Goal: Task Accomplishment & Management: Use online tool/utility

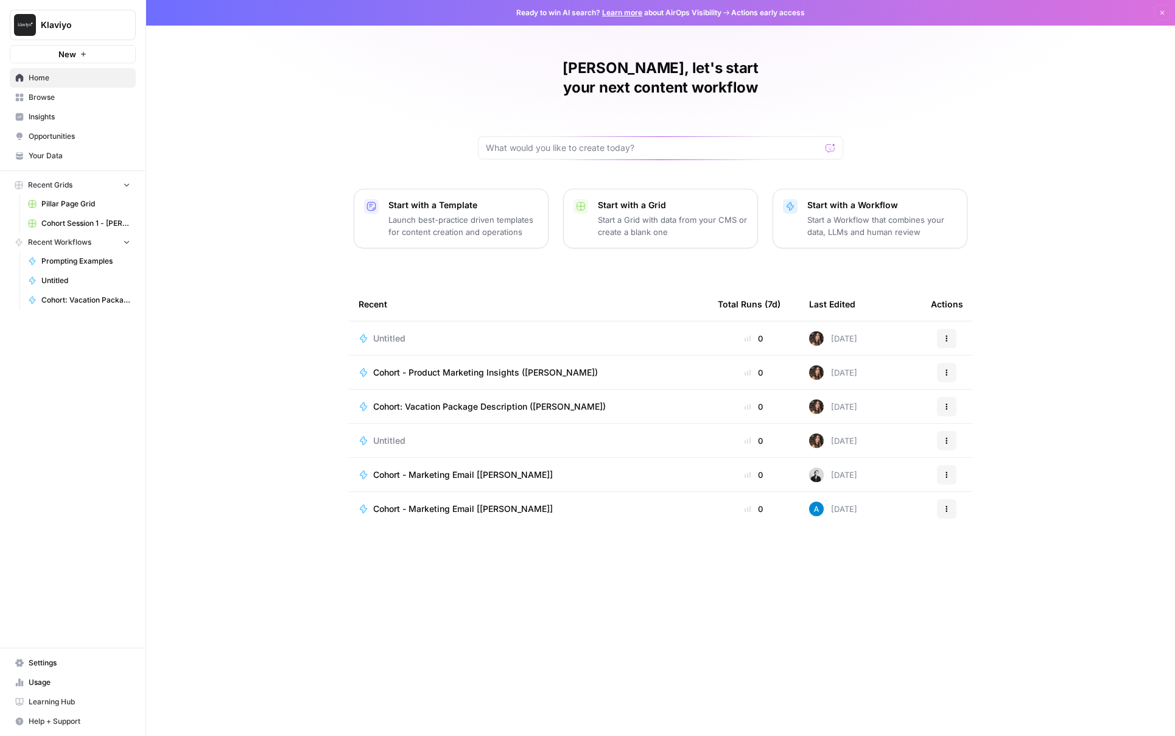
click at [52, 102] on span "Browse" at bounding box center [80, 97] width 102 height 11
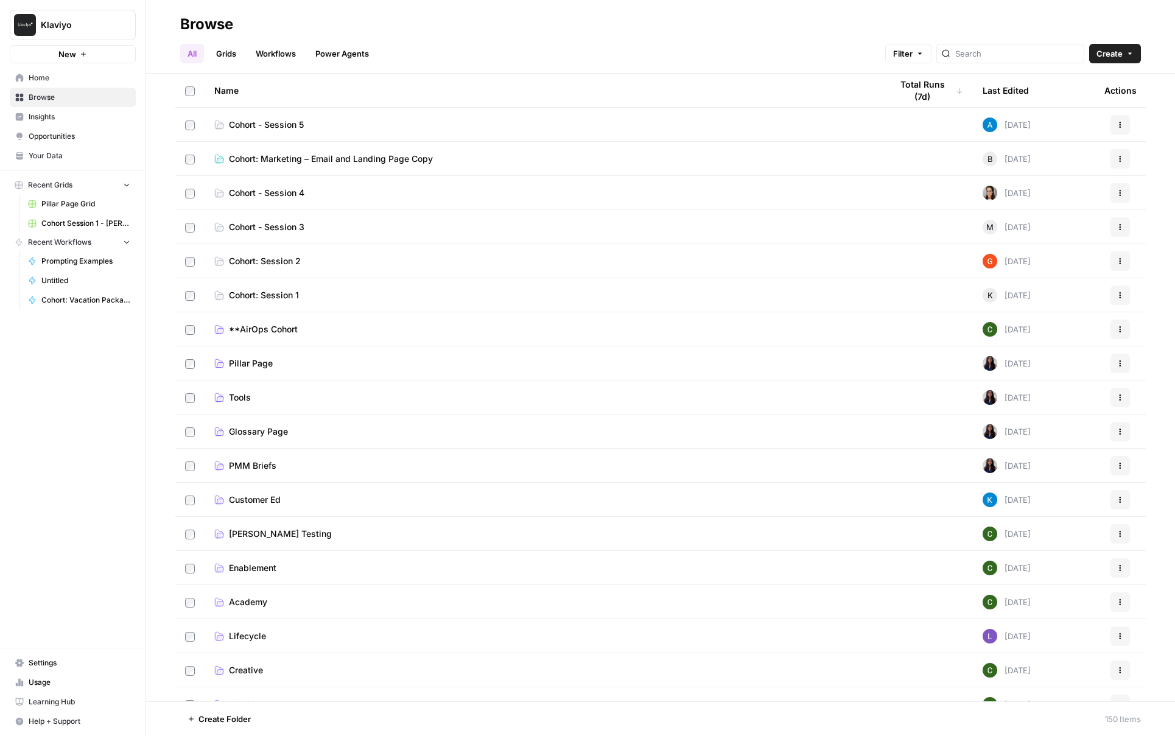
click at [283, 122] on span "Cohort - Session 5" at bounding box center [266, 125] width 75 height 12
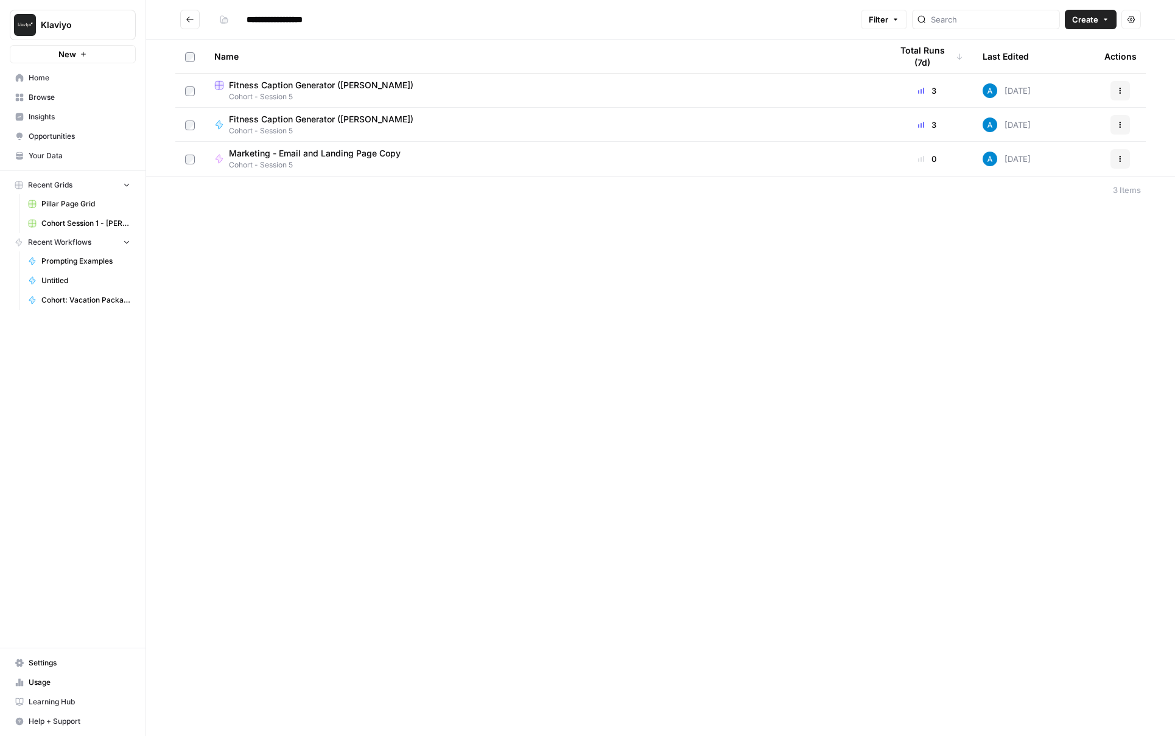
click at [186, 19] on icon "Go back" at bounding box center [190, 19] width 9 height 9
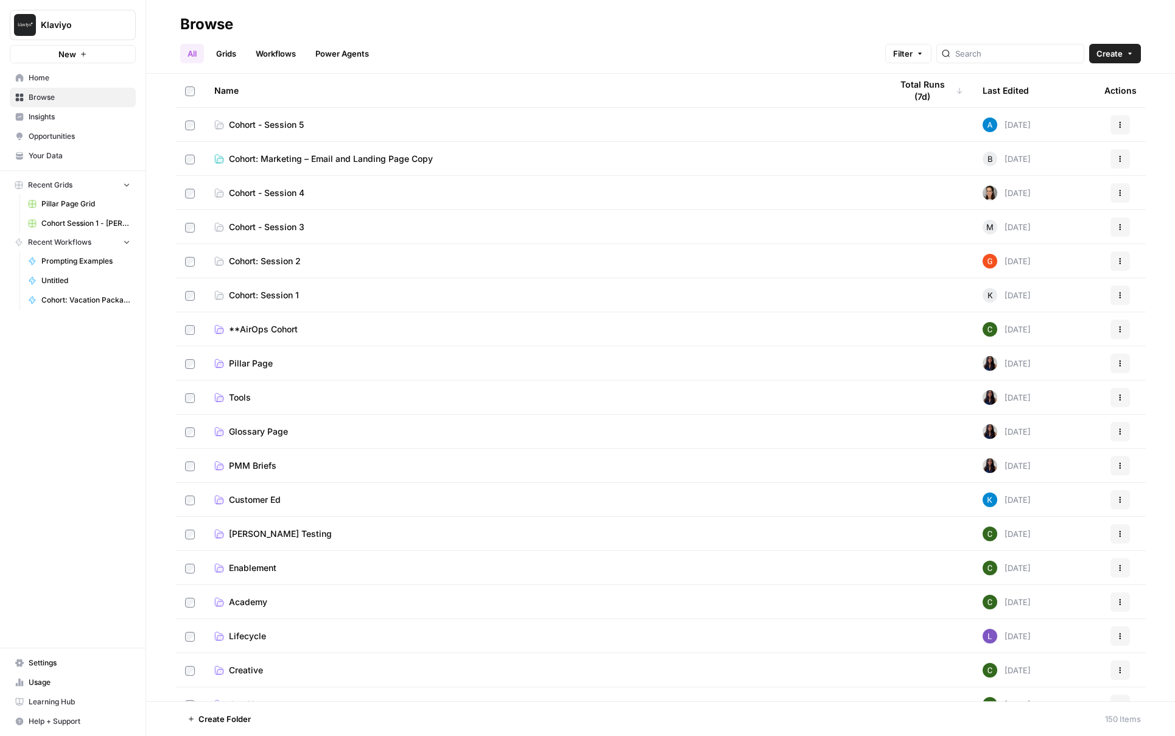
click at [301, 197] on span "Cohort - Session 4" at bounding box center [267, 193] width 76 height 12
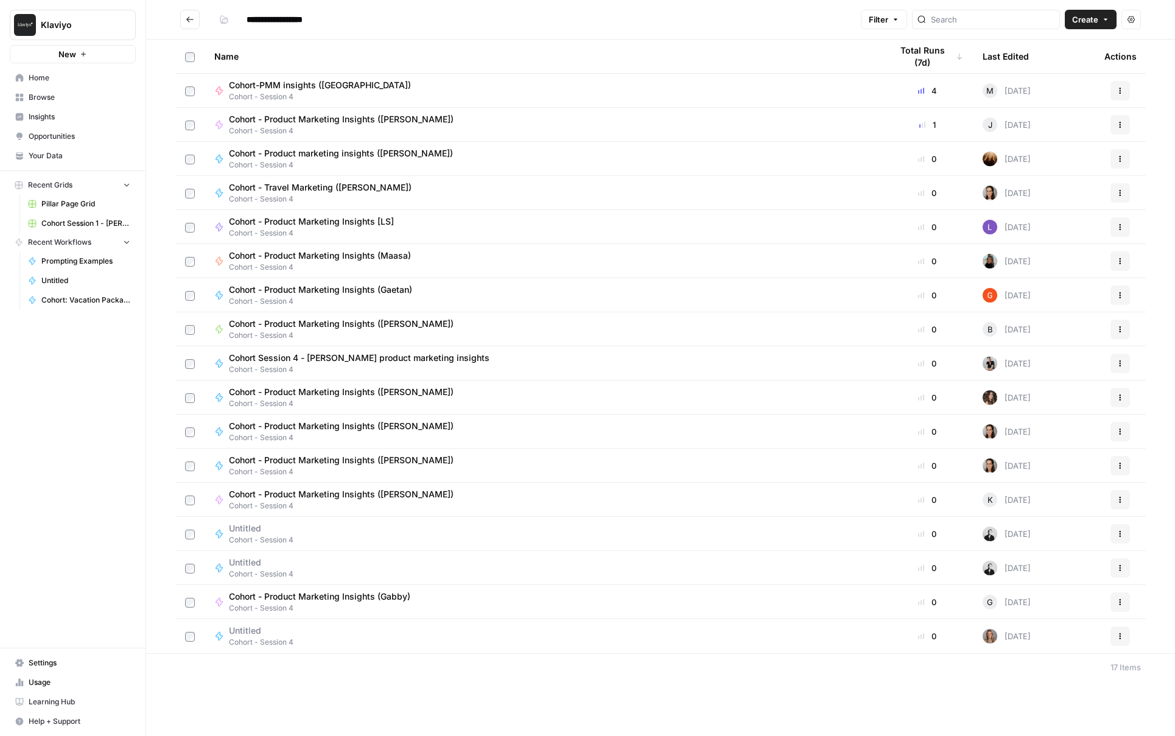
click at [189, 26] on button "Go back" at bounding box center [189, 19] width 19 height 19
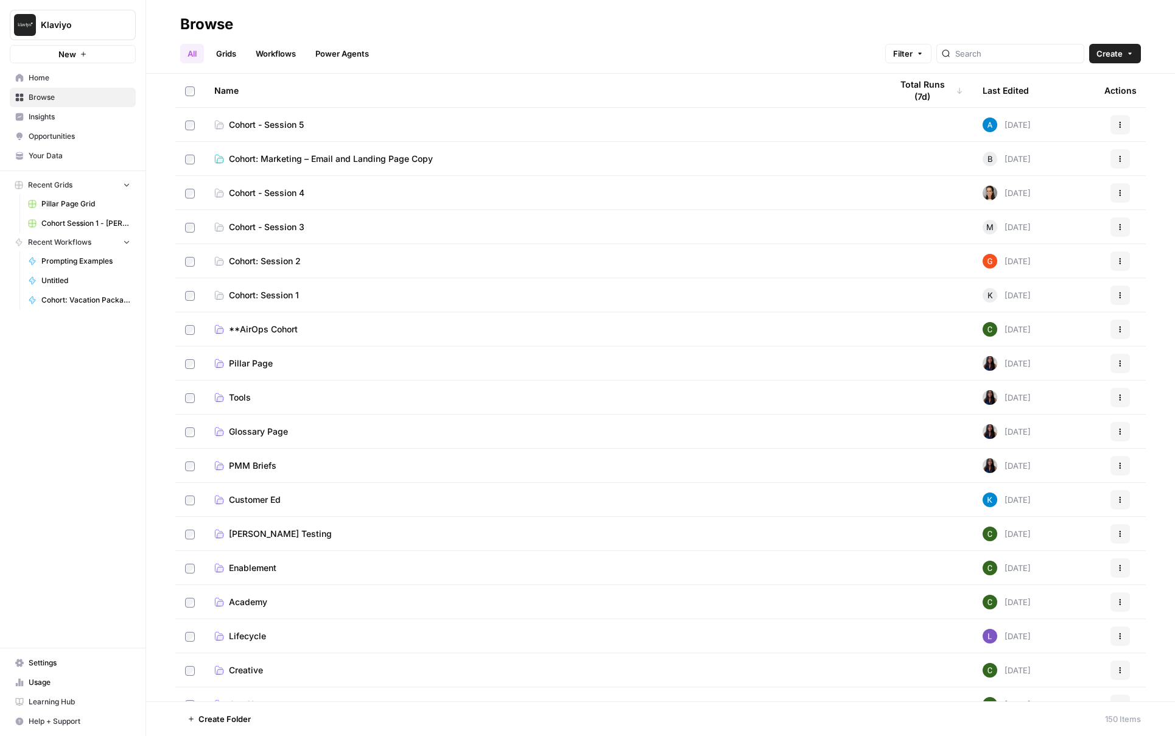
click at [300, 160] on span "Cohort: Marketing – Email and Landing Page Copy" at bounding box center [331, 159] width 204 height 12
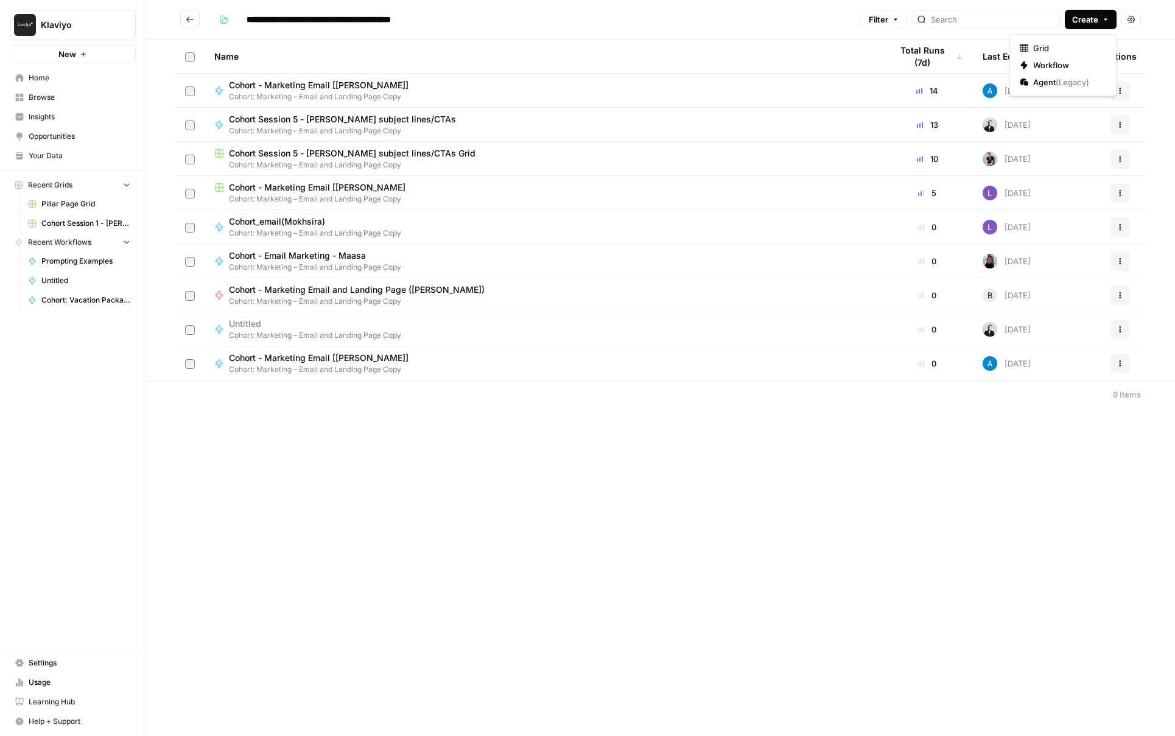
click at [1098, 15] on button "Create" at bounding box center [1091, 19] width 52 height 19
click at [1081, 68] on span "Workflow" at bounding box center [1067, 65] width 68 height 12
type input "**********"
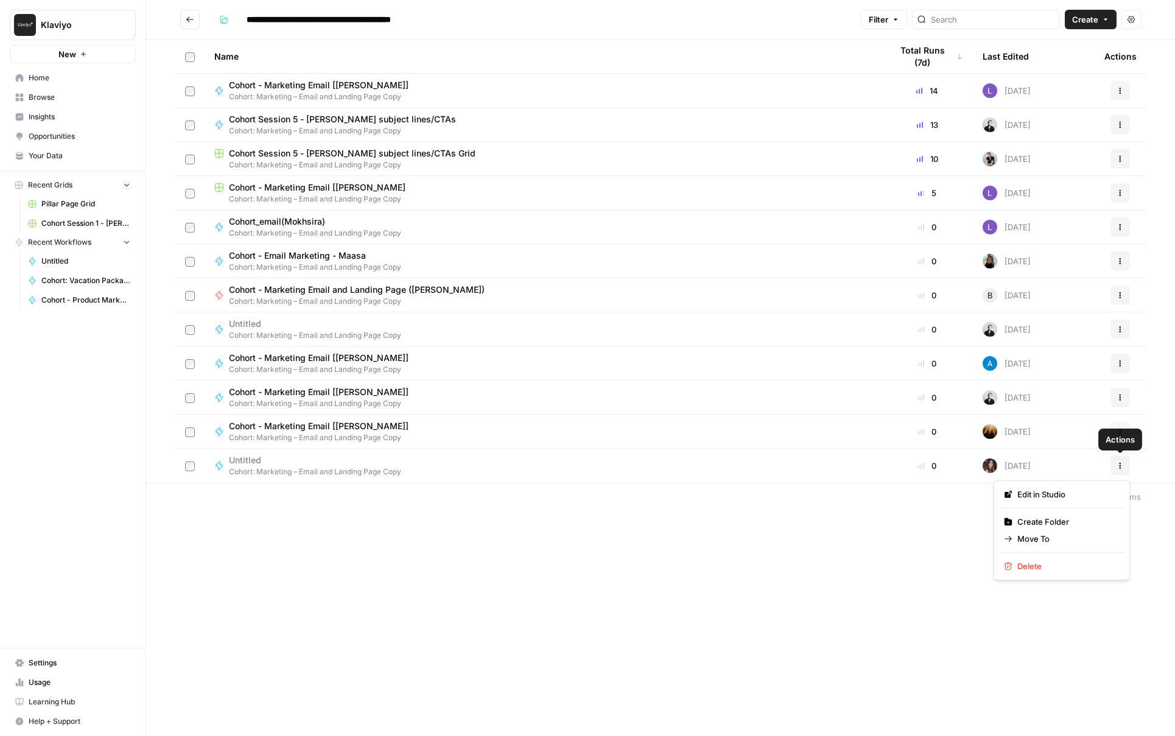
click at [1120, 465] on icon "button" at bounding box center [1121, 466] width 2 height 2
click at [1087, 567] on span "Delete" at bounding box center [1065, 566] width 97 height 12
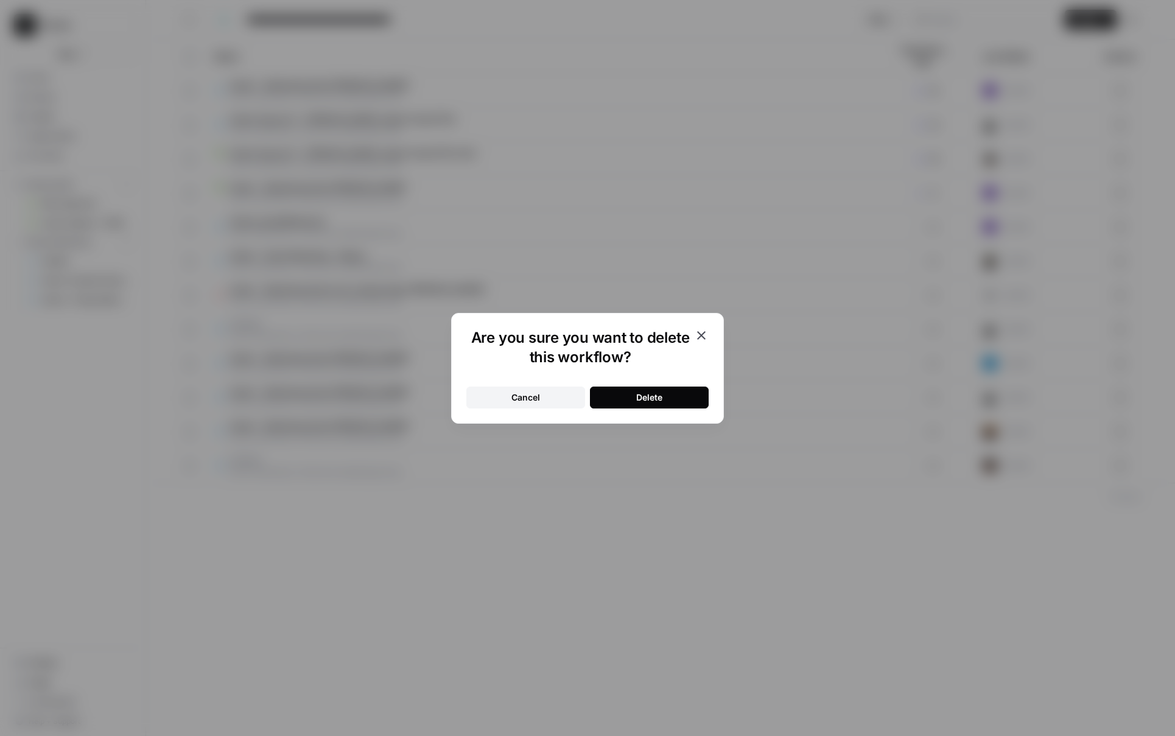
click at [649, 399] on div "Delete" at bounding box center [649, 398] width 26 height 12
